Goal: Task Accomplishment & Management: Manage account settings

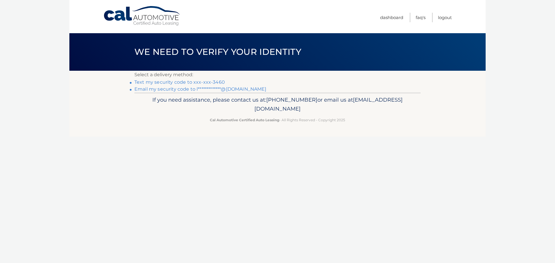
click at [169, 80] on link "Text my security code to xxx-xxx-3460" at bounding box center [179, 81] width 90 height 5
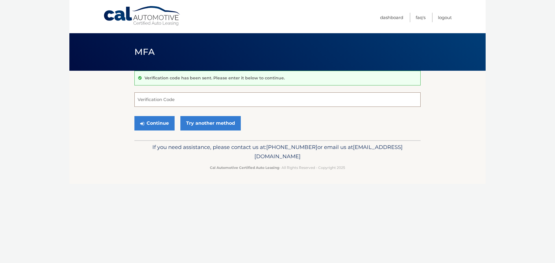
click at [169, 102] on input "Verification Code" at bounding box center [277, 99] width 286 height 14
type input "871532"
click at [134, 116] on button "Continue" at bounding box center [154, 123] width 40 height 14
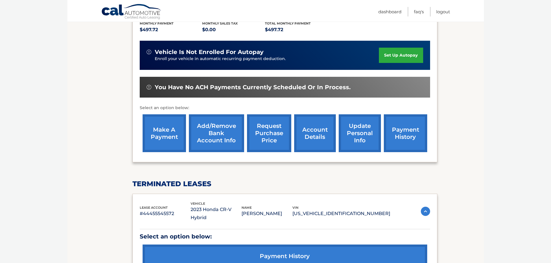
scroll to position [173, 0]
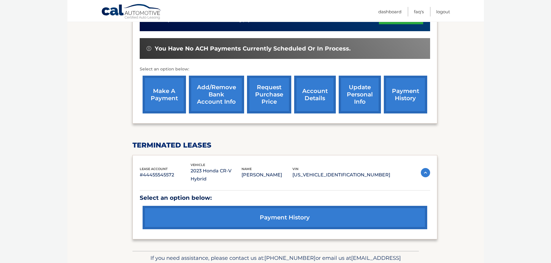
click at [171, 80] on link "make a payment" at bounding box center [163, 95] width 43 height 38
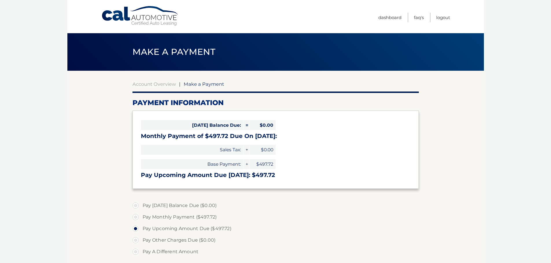
select select "YTU4OGJlMTgtYTRhZC00OWU3LWE3M2ItM2UwMTBjYjhmYjkx"
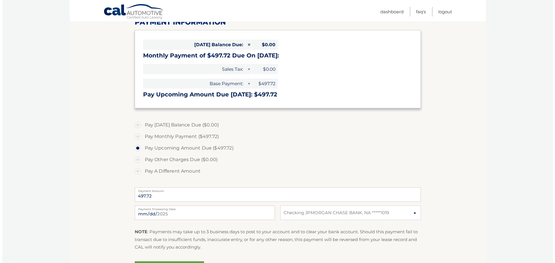
scroll to position [116, 0]
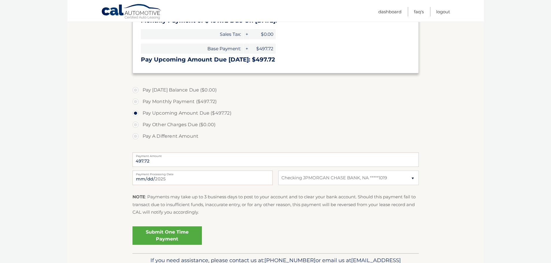
click at [168, 232] on link "Submit One Time Payment" at bounding box center [166, 236] width 69 height 18
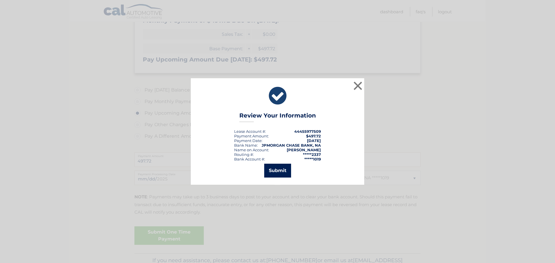
click at [286, 170] on button "Submit" at bounding box center [277, 171] width 27 height 14
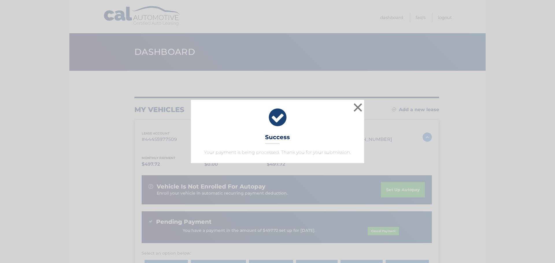
click at [277, 120] on icon at bounding box center [277, 117] width 159 height 21
click at [278, 140] on h3 "Success" at bounding box center [277, 139] width 25 height 10
click at [357, 107] on button "×" at bounding box center [358, 108] width 12 height 12
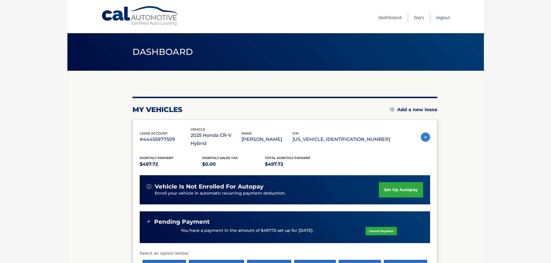
click at [443, 18] on link "Logout" at bounding box center [443, 18] width 14 height 10
